Goal: Browse casually

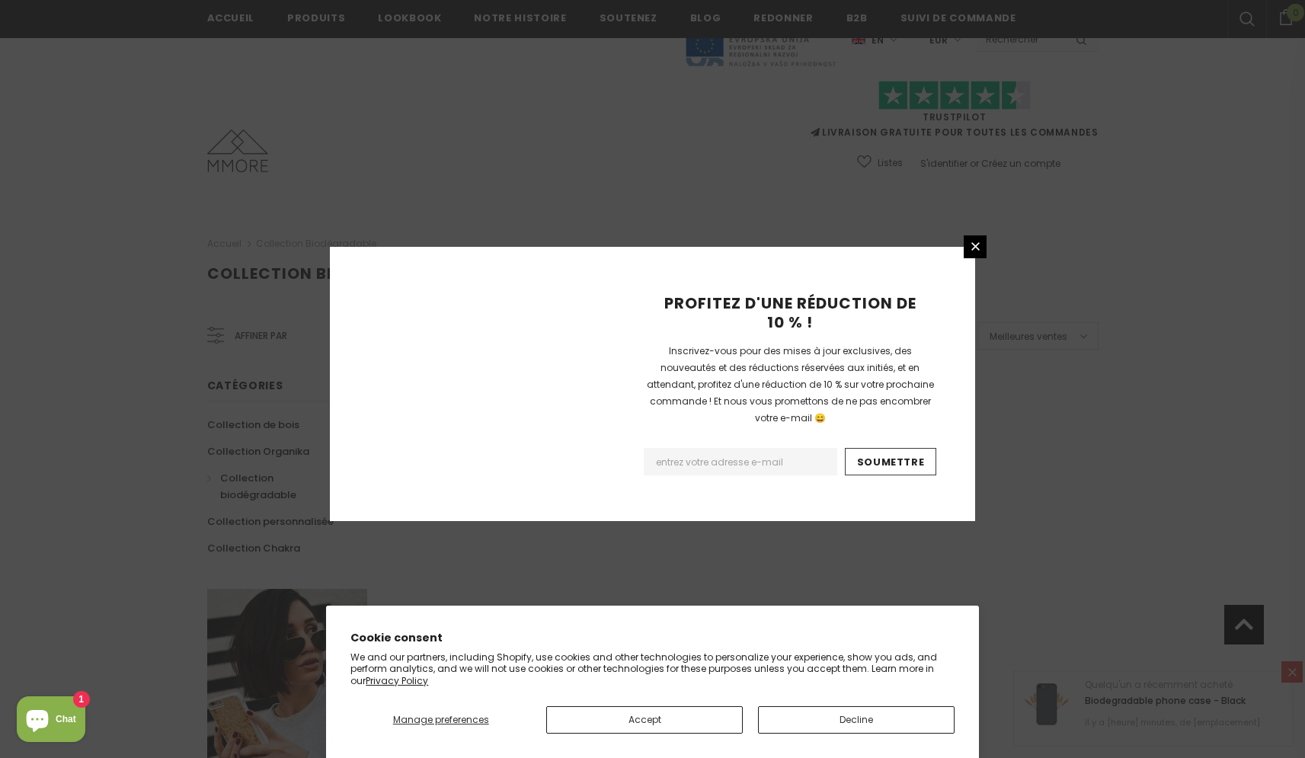
scroll to position [840, 0]
